Goal: Task Accomplishment & Management: Manage account settings

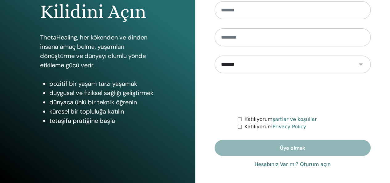
scroll to position [113, 0]
click at [315, 163] on link "Hesabınız Var mı? Oturum açın" at bounding box center [292, 163] width 76 height 7
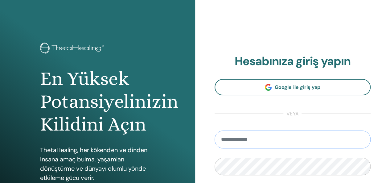
click at [259, 140] on input "email" at bounding box center [292, 139] width 156 height 18
type input "**********"
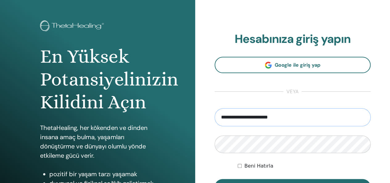
scroll to position [62, 0]
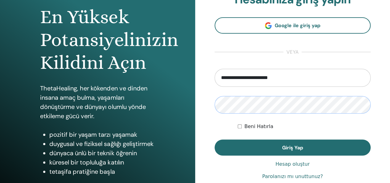
click at [214, 139] on button "Giriş Yap" at bounding box center [292, 147] width 156 height 16
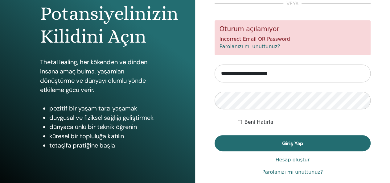
scroll to position [92, 0]
